Goal: Transaction & Acquisition: Obtain resource

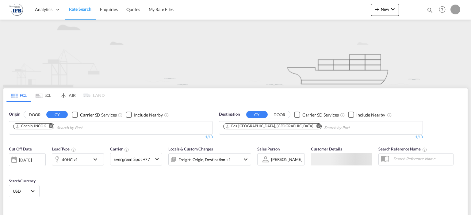
click at [104, 125] on input "Chips input." at bounding box center [86, 128] width 58 height 10
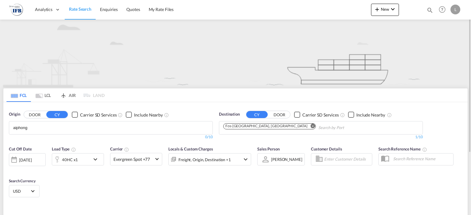
click at [115, 128] on md-chips "aiphong" at bounding box center [110, 128] width 203 height 13
drag, startPoint x: 117, startPoint y: 128, endPoint x: 0, endPoint y: 112, distance: 118.4
click at [0, 112] on div "FCL LCL AIR LAND FCL LCL AIR LAND Origin DOOR CY Carrier SD Services Include Ne…" at bounding box center [235, 162] width 471 height 285
type input "j"
click at [17, 126] on input "haihpong" at bounding box center [42, 128] width 58 height 10
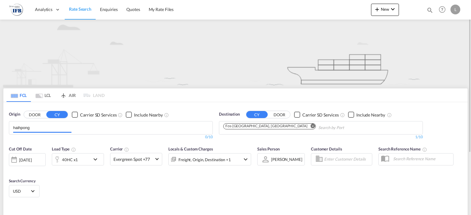
click at [17, 126] on input "haihpong" at bounding box center [42, 128] width 58 height 10
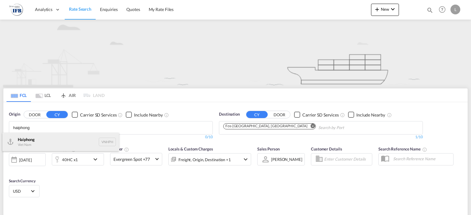
type input "haiphong"
click at [36, 141] on div "Haiphong Viet Nam VNHPH" at bounding box center [60, 142] width 116 height 18
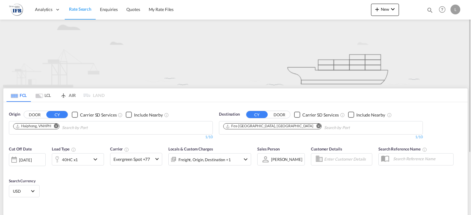
click at [316, 125] on md-icon "Remove" at bounding box center [318, 126] width 5 height 5
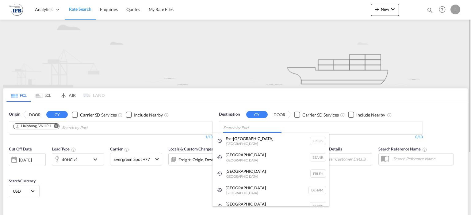
click at [270, 125] on body "Analytics Reports Rate Search Enquiries Quotes My Rate Files Analytics" at bounding box center [235, 107] width 471 height 215
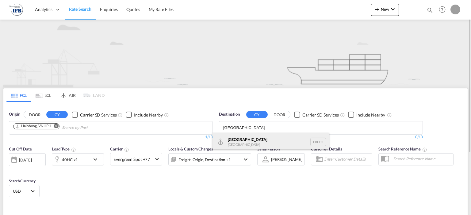
type input "[GEOGRAPHIC_DATA]"
click at [265, 138] on div "[GEOGRAPHIC_DATA] FRLEH" at bounding box center [270, 142] width 116 height 18
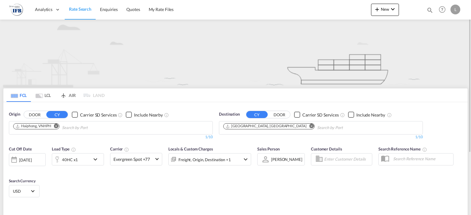
click at [85, 161] on div "40HC x1" at bounding box center [71, 159] width 38 height 12
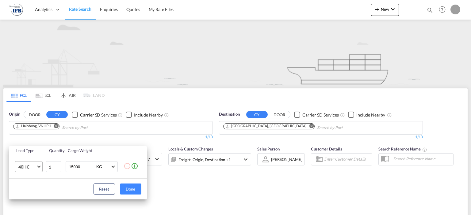
click at [34, 167] on span "40HC" at bounding box center [27, 167] width 18 height 6
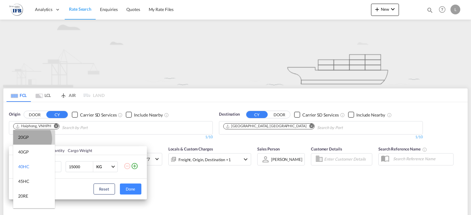
click at [30, 139] on md-option "20GP" at bounding box center [34, 137] width 42 height 15
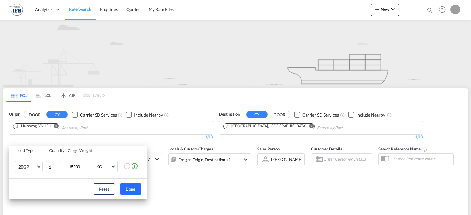
click at [124, 188] on button "Done" at bounding box center [130, 189] width 21 height 11
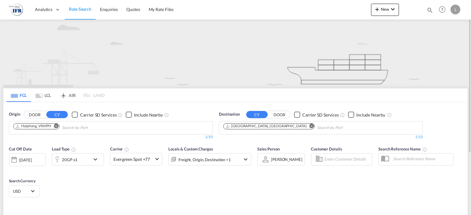
click at [28, 160] on div "[DATE]" at bounding box center [25, 160] width 13 height 6
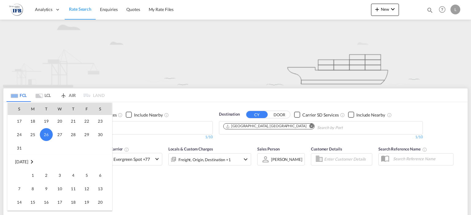
scroll to position [294, 0]
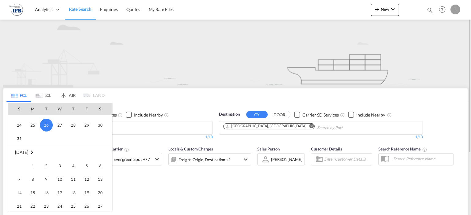
click at [46, 165] on span "2" at bounding box center [46, 166] width 12 height 12
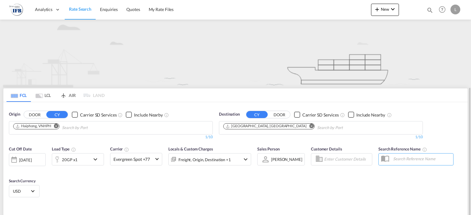
scroll to position [51, 0]
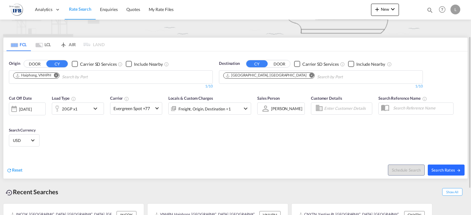
click at [446, 170] on span "Search Rates" at bounding box center [445, 170] width 29 height 5
type input "VNHPH to FRLEH / [DATE]"
